Goal: Transaction & Acquisition: Purchase product/service

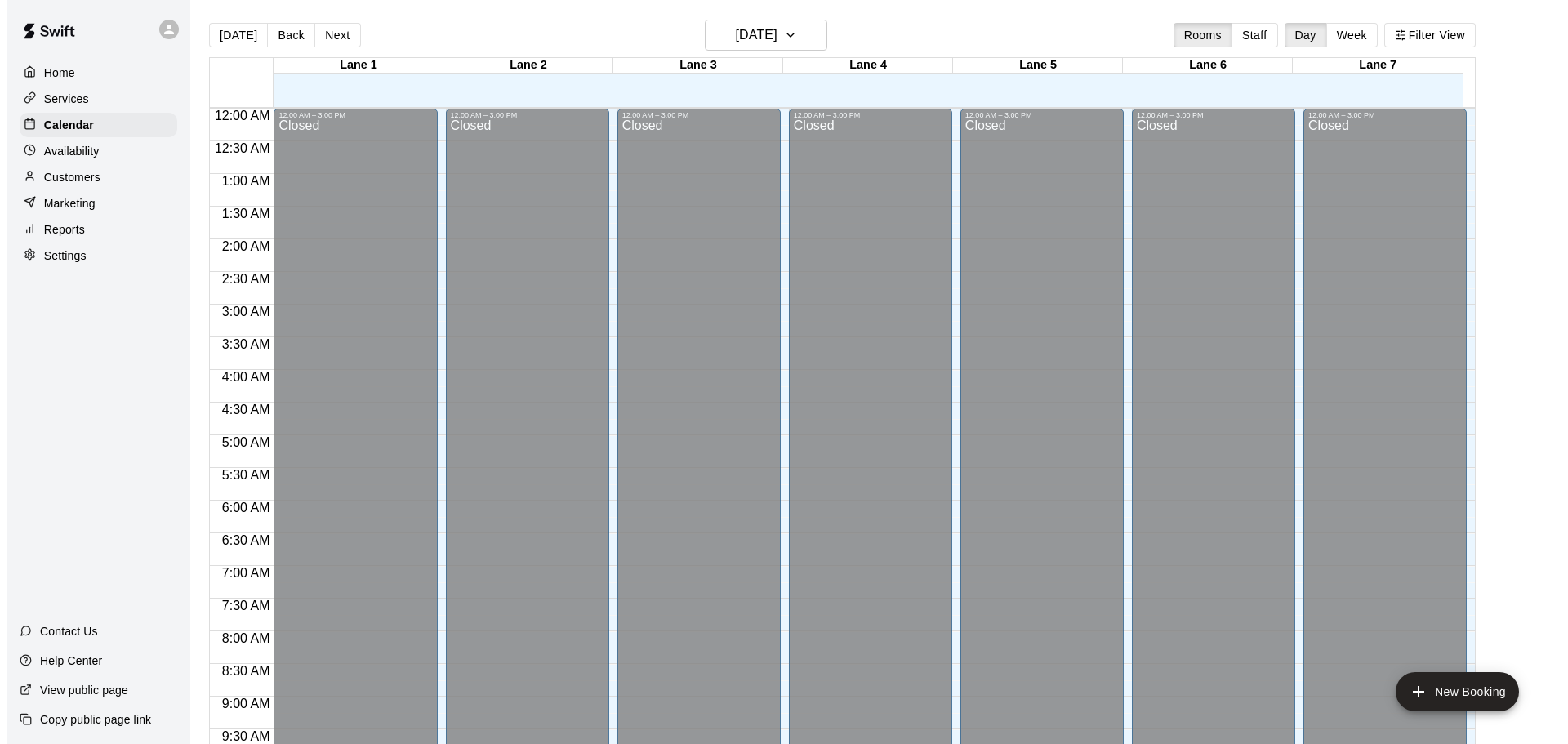
scroll to position [864, 0]
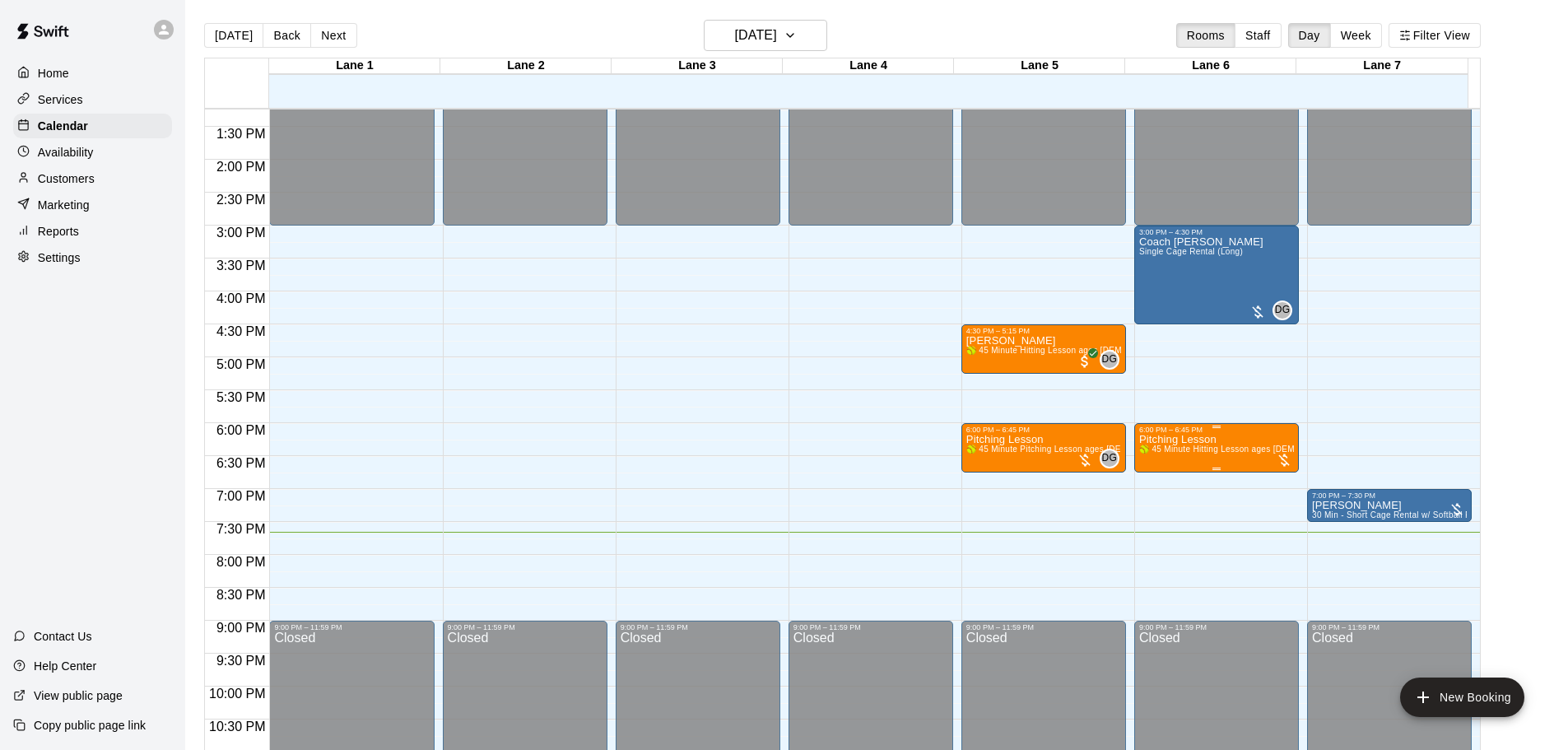
click at [1230, 472] on div "6:00 PM – 6:45 PM Pitching Lesson 🥎 45 Minute Hitting Lesson ages [DEMOGRAPHIC_…" at bounding box center [1216, 448] width 165 height 50
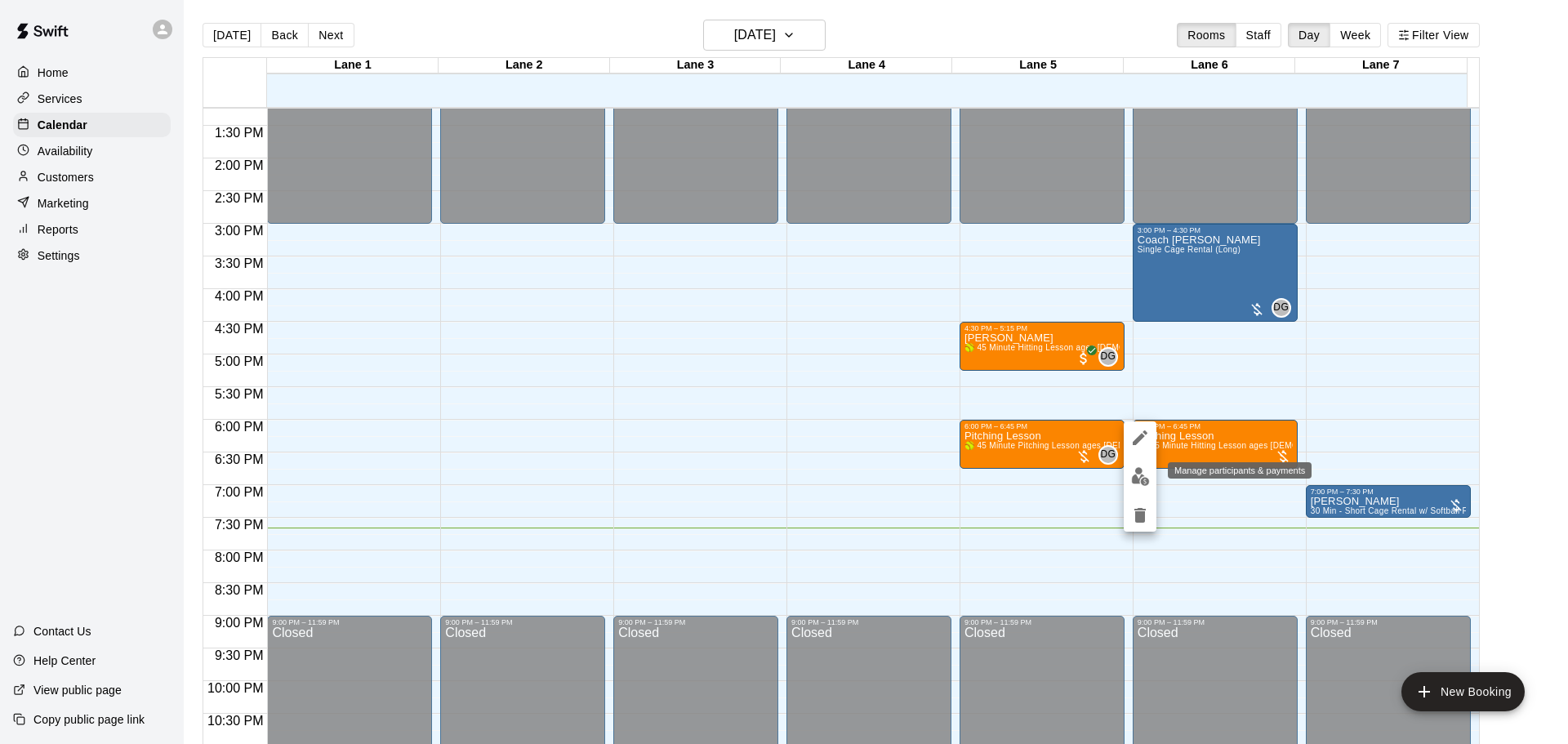
click at [1144, 480] on img "edit" at bounding box center [1140, 476] width 19 height 19
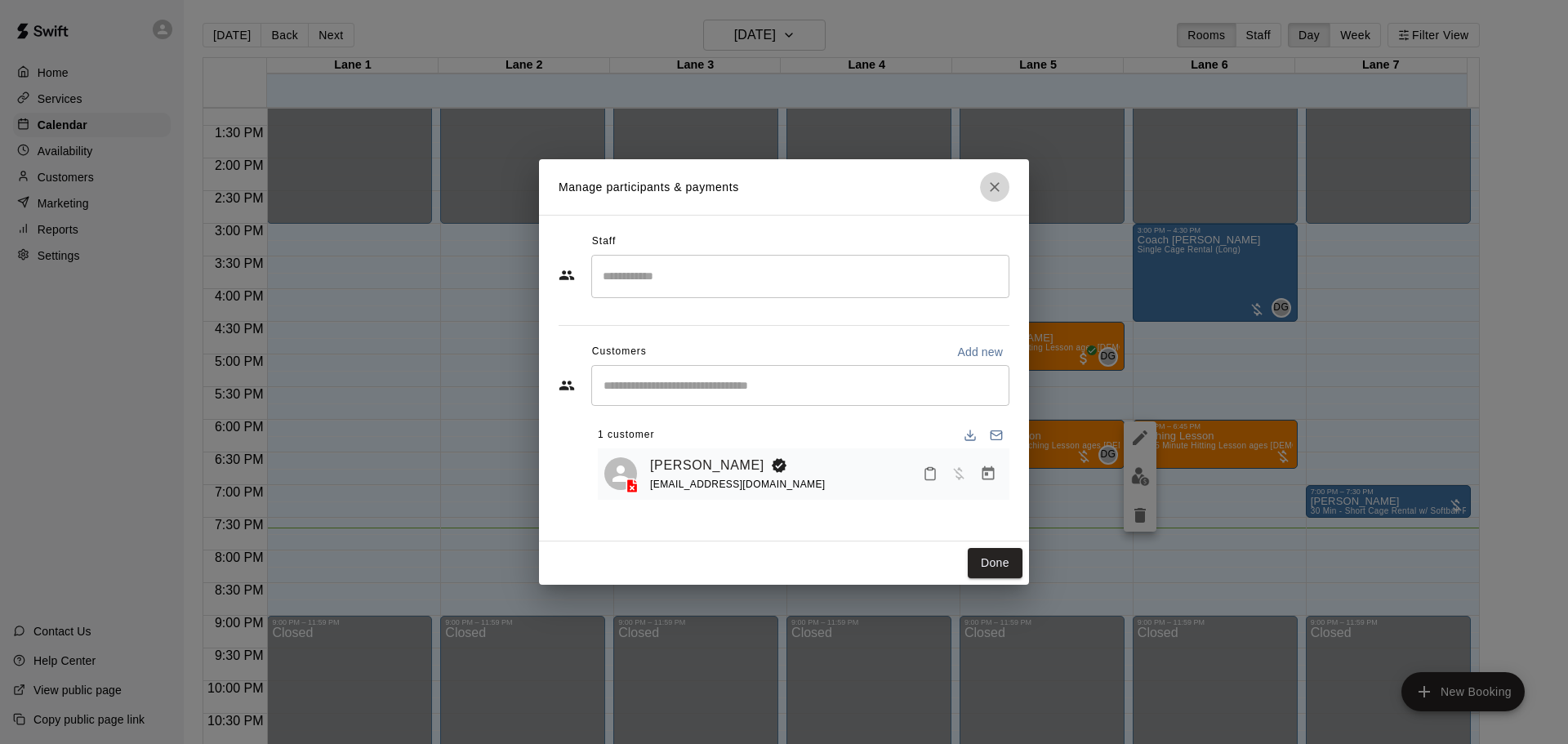
click at [1001, 191] on icon "Close" at bounding box center [995, 187] width 16 height 16
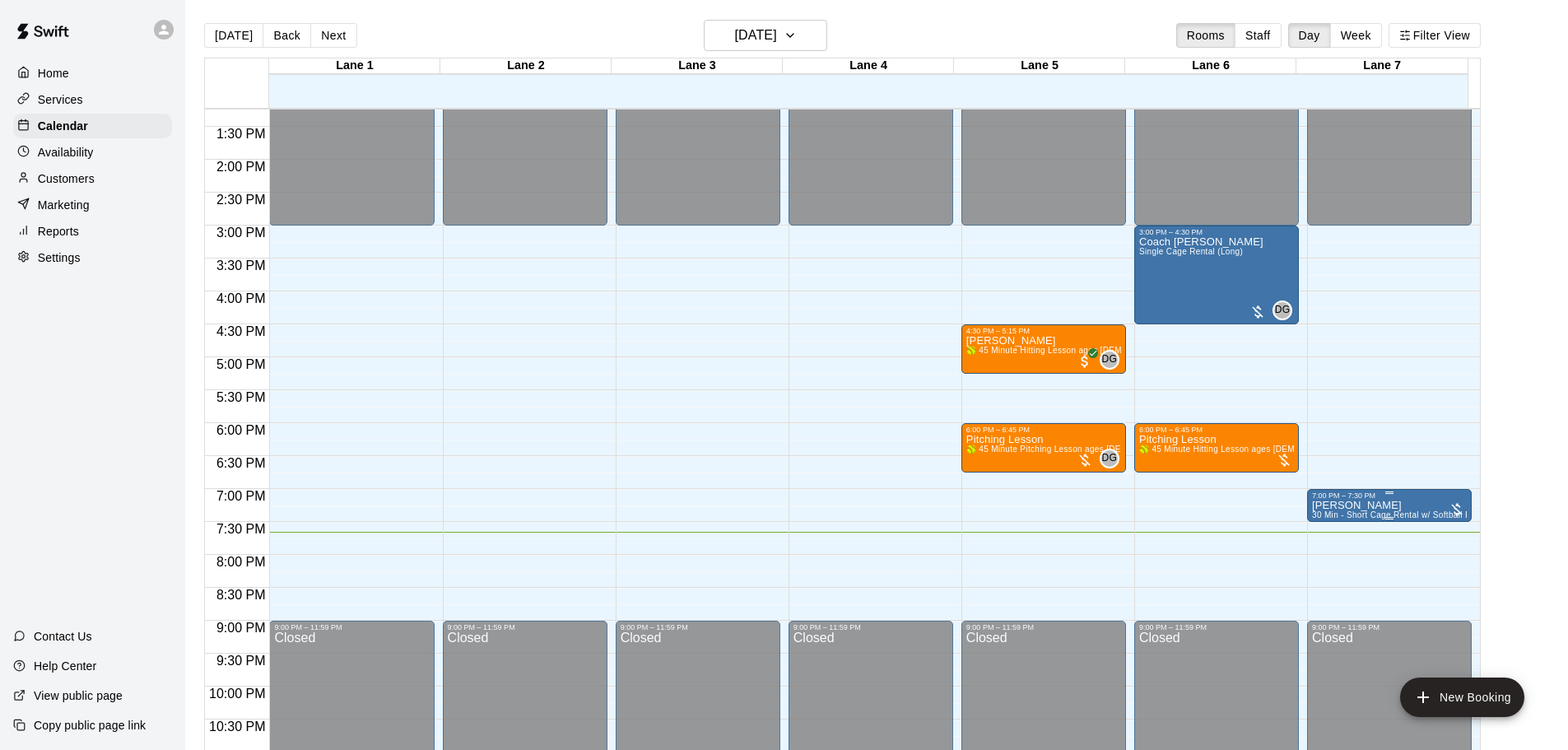
click at [1323, 551] on img "edit" at bounding box center [1327, 558] width 19 height 19
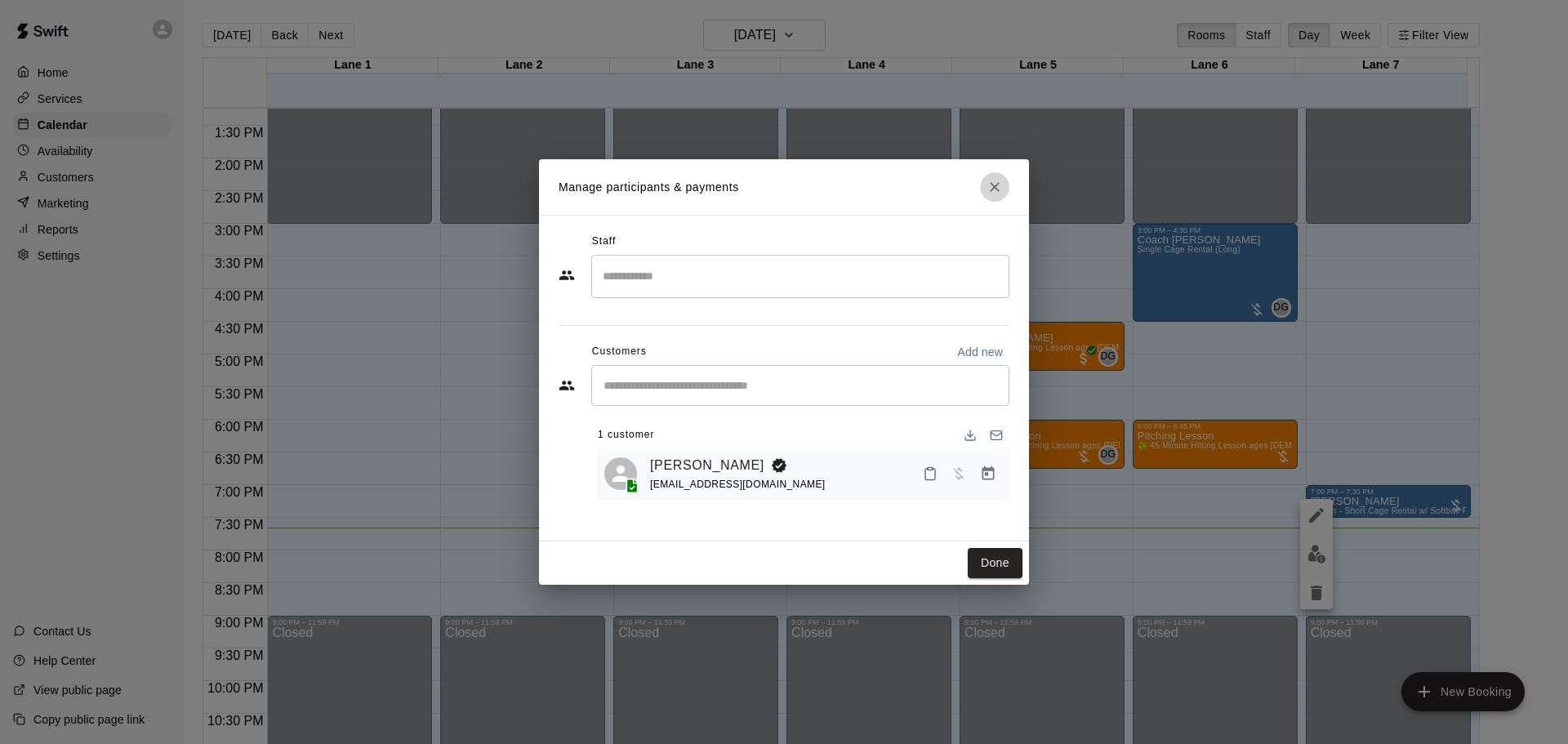
click at [997, 183] on icon "Close" at bounding box center [995, 187] width 16 height 16
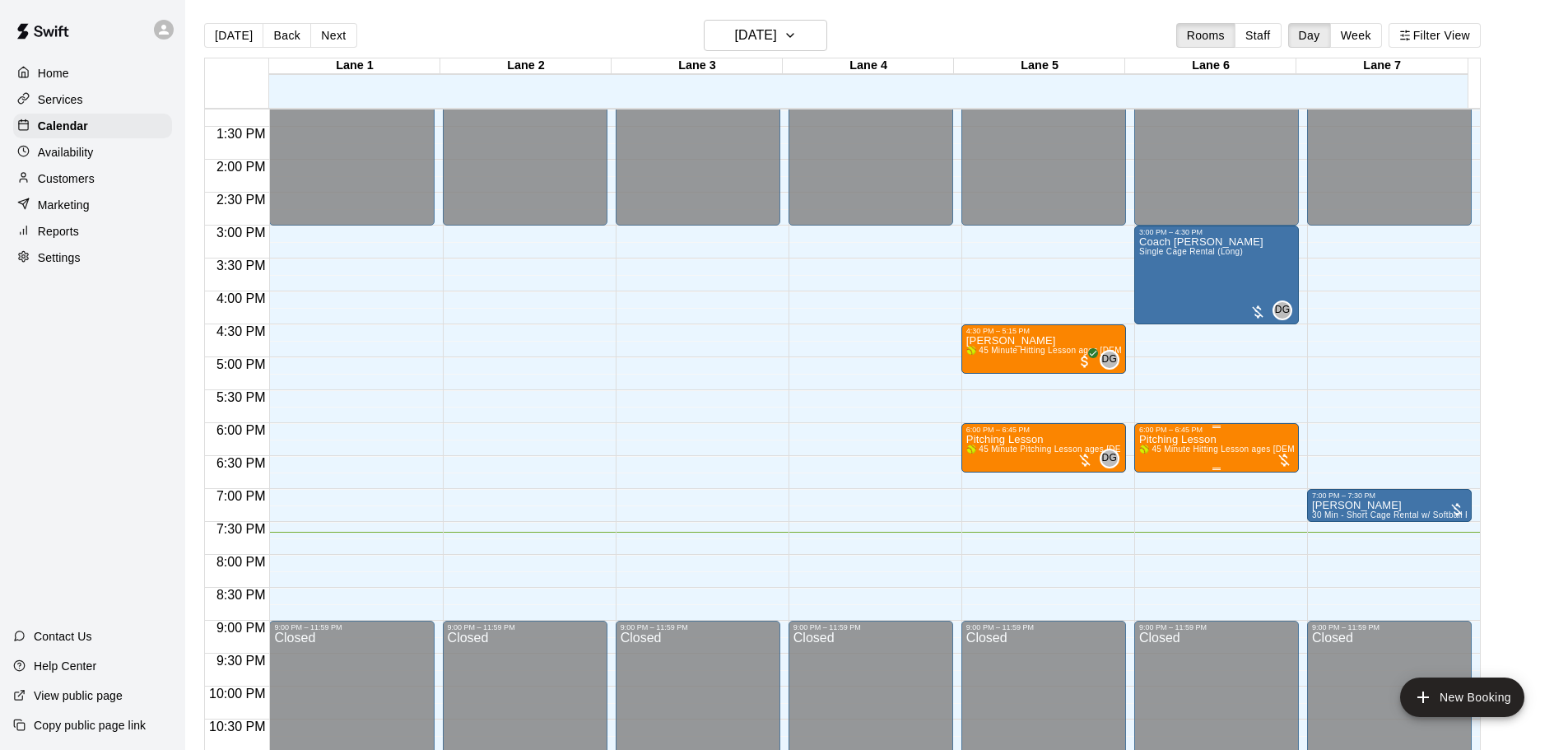
click at [1195, 449] on span "🥎 45 Minute Hitting Lesson ages [DEMOGRAPHIC_DATA] to 12U 🥎" at bounding box center [1275, 449] width 272 height 9
click at [1148, 499] on img "edit" at bounding box center [1154, 503] width 19 height 19
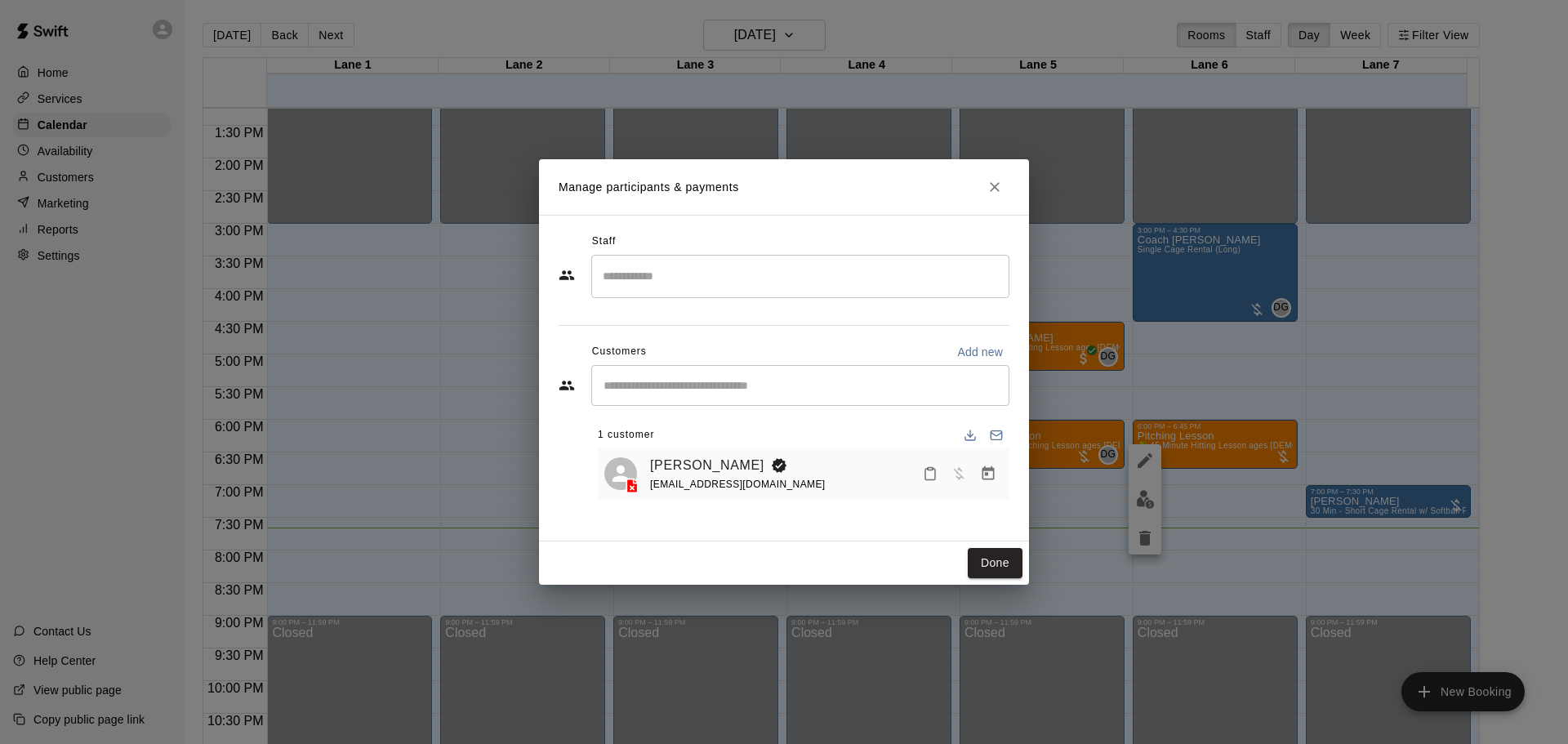
click at [990, 480] on icon "Manage bookings & payment" at bounding box center [989, 473] width 16 height 16
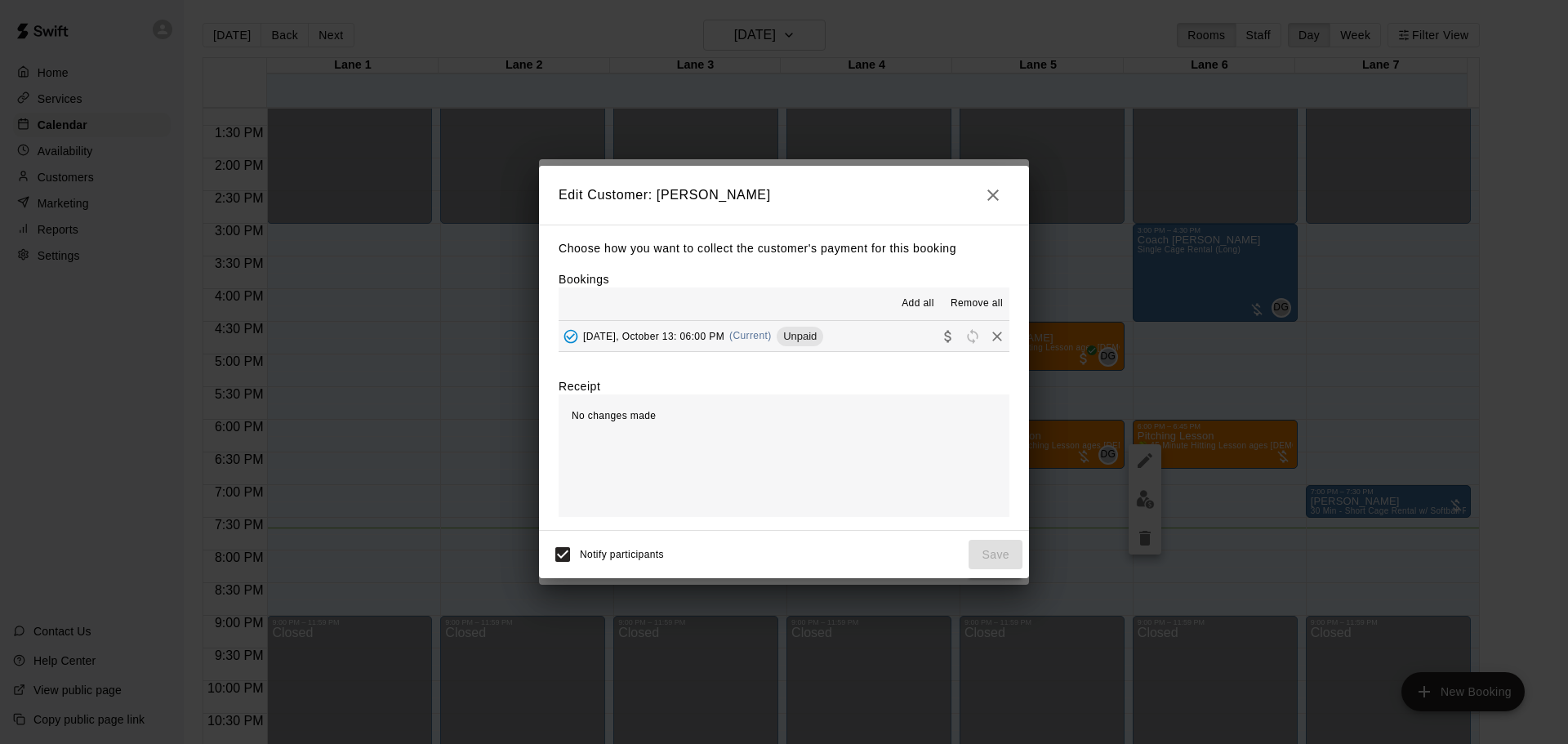
click at [879, 334] on button "[DATE], October 13: 06:00 PM (Current) Unpaid" at bounding box center [784, 336] width 451 height 30
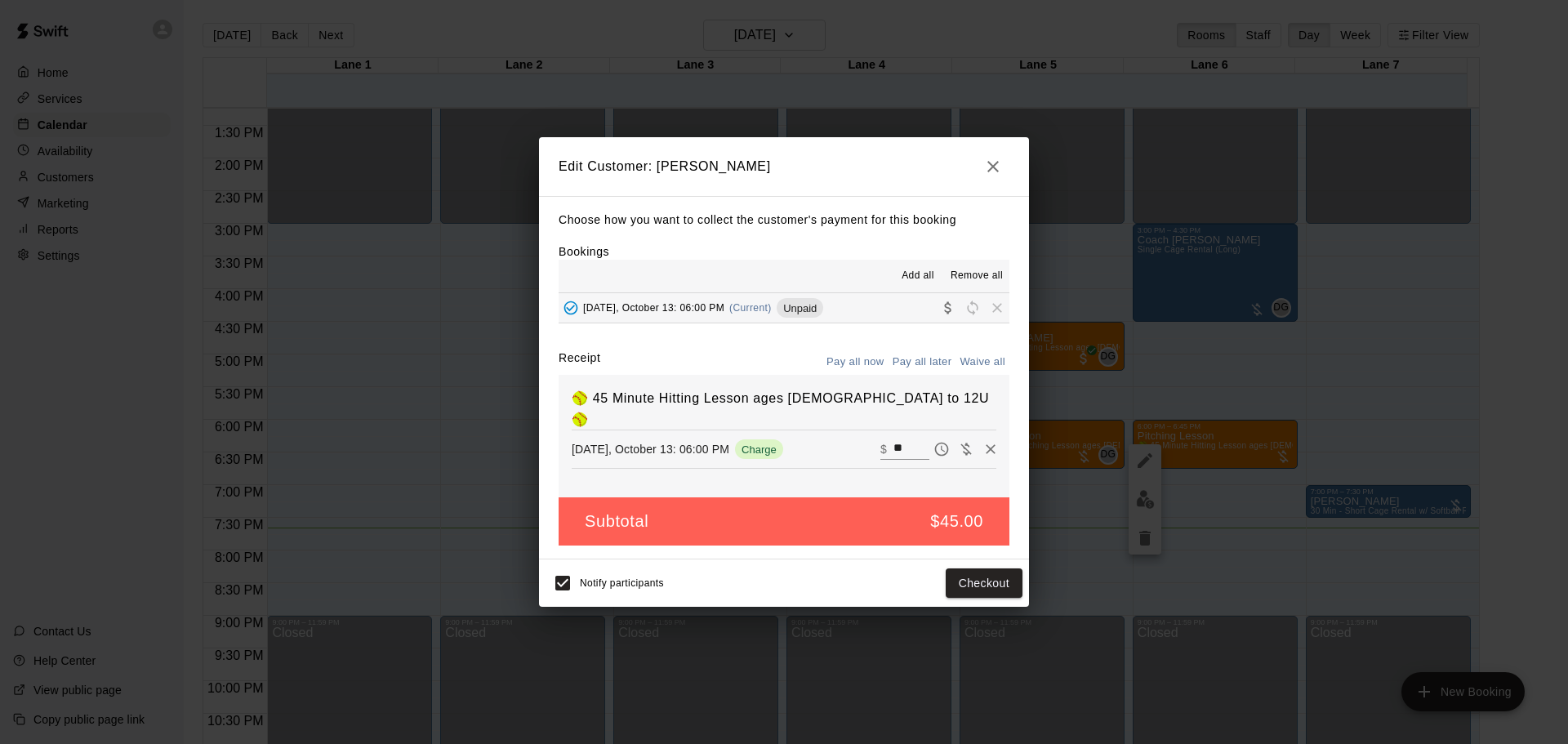
drag, startPoint x: 902, startPoint y: 427, endPoint x: 862, endPoint y: 422, distance: 40.3
click at [880, 439] on div "​ $ **" at bounding box center [905, 449] width 49 height 21
type input "**"
click at [970, 589] on button "Checkout" at bounding box center [984, 583] width 77 height 30
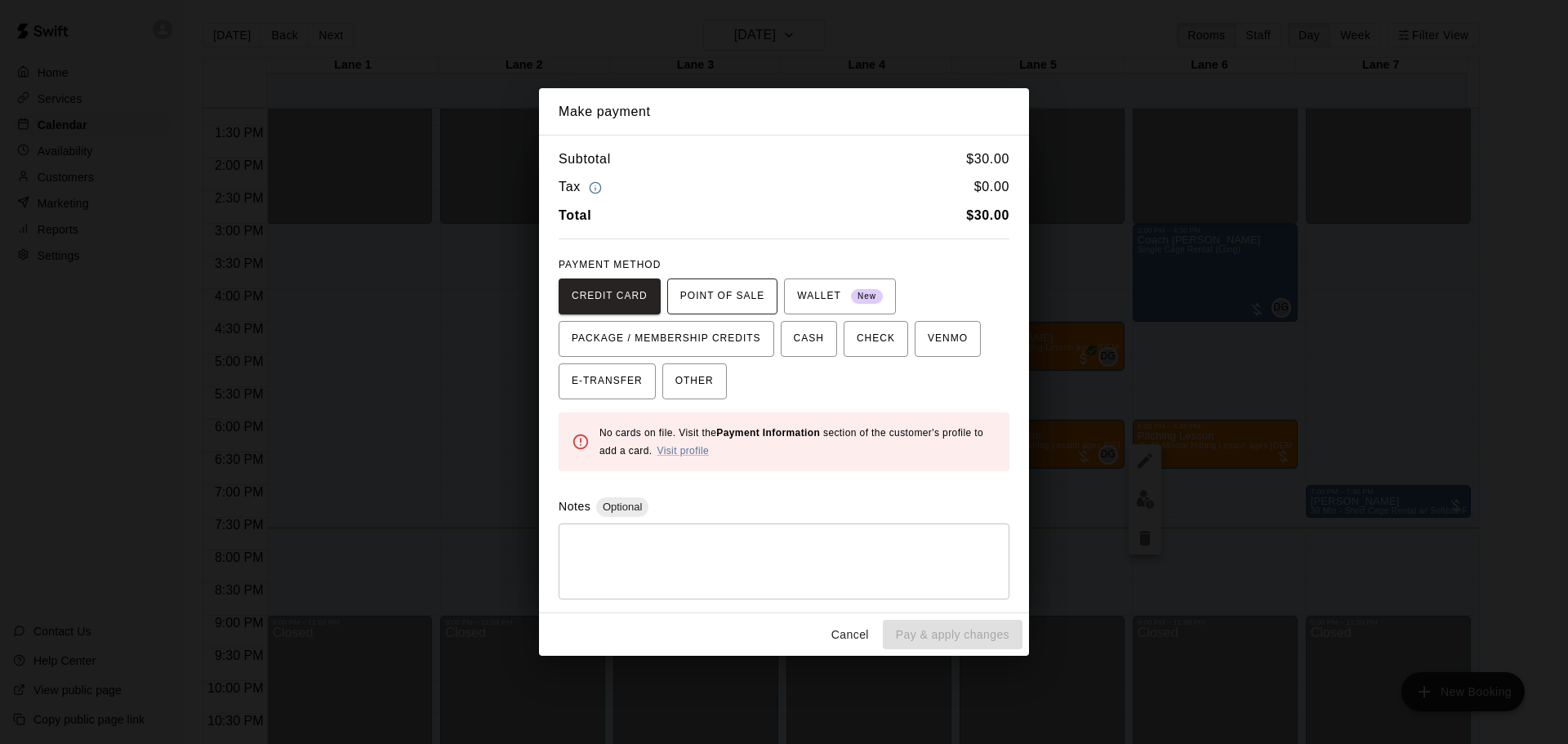
click at [742, 308] on span "POINT OF SALE" at bounding box center [722, 296] width 84 height 26
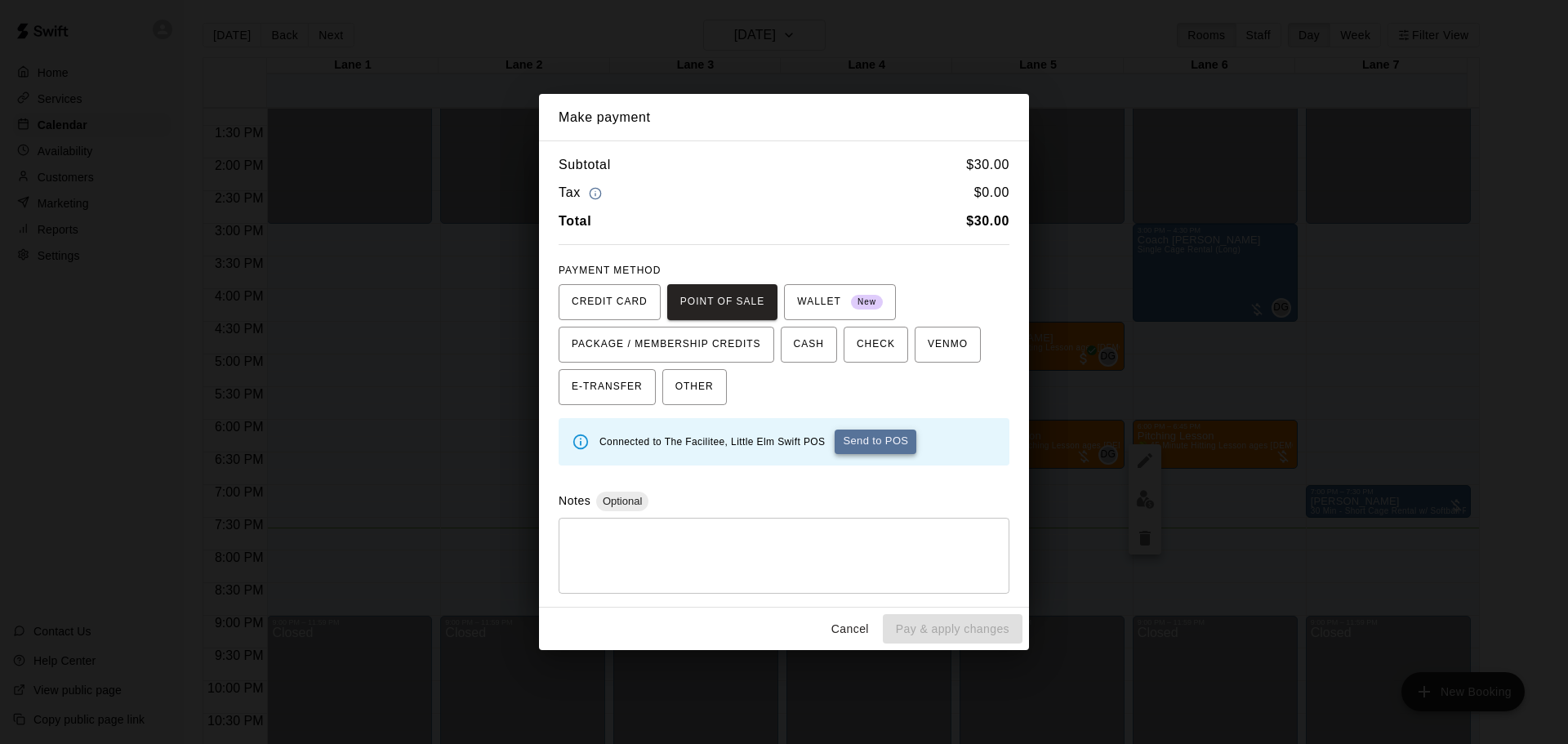
click at [884, 451] on button "Send to POS" at bounding box center [876, 441] width 82 height 25
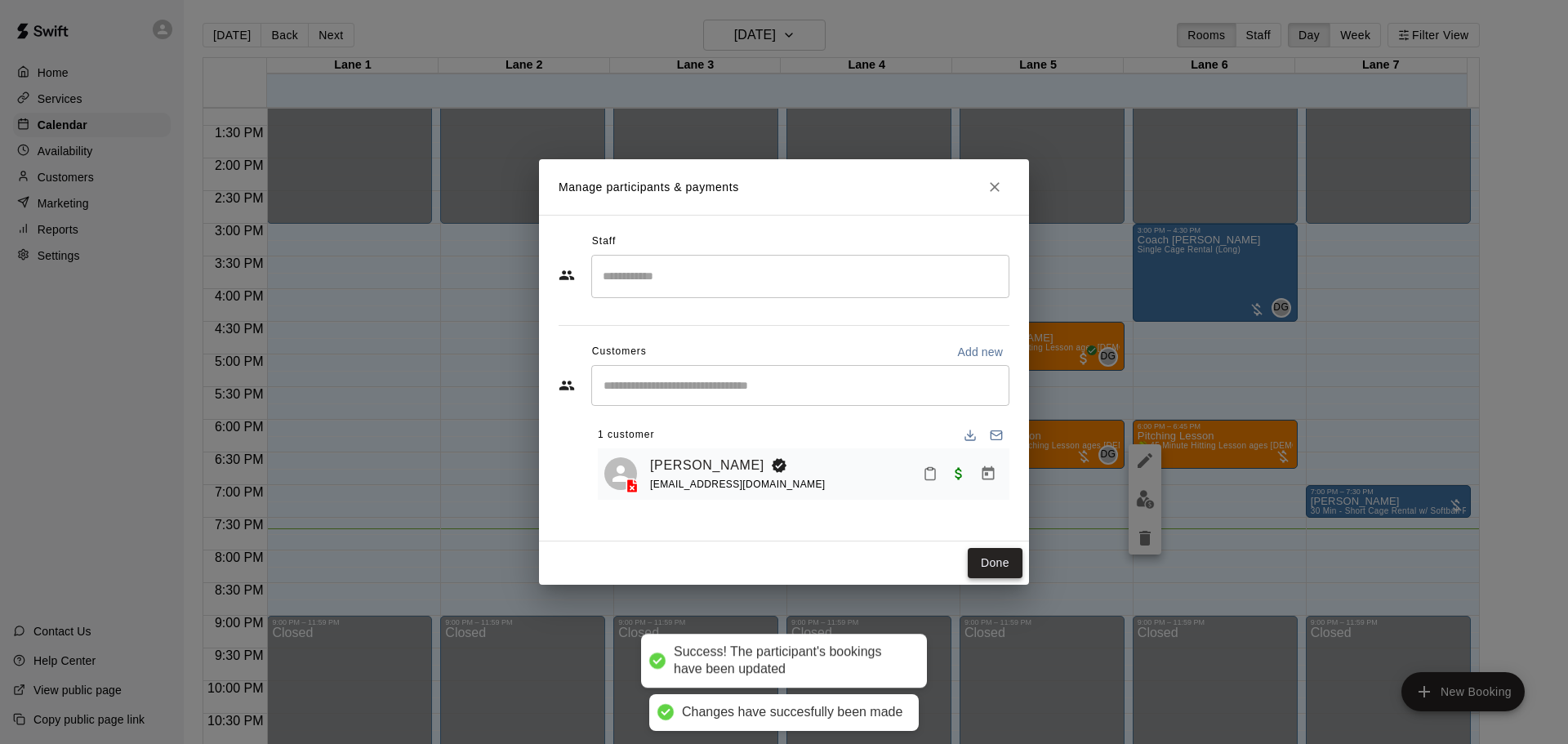
click at [1001, 568] on button "Done" at bounding box center [995, 563] width 55 height 30
